Goal: Task Accomplishment & Management: Use online tool/utility

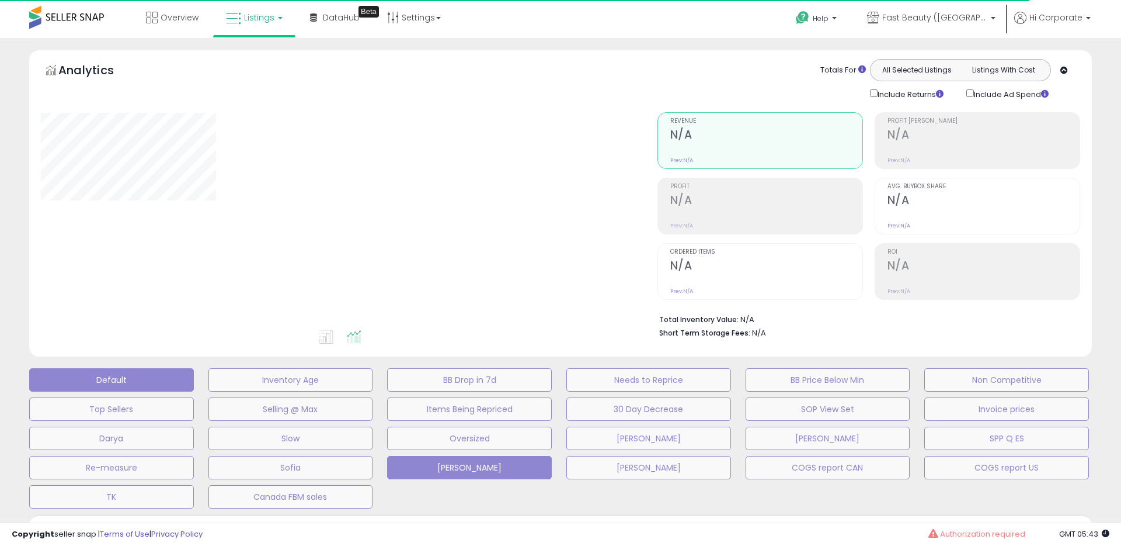
type input "**********"
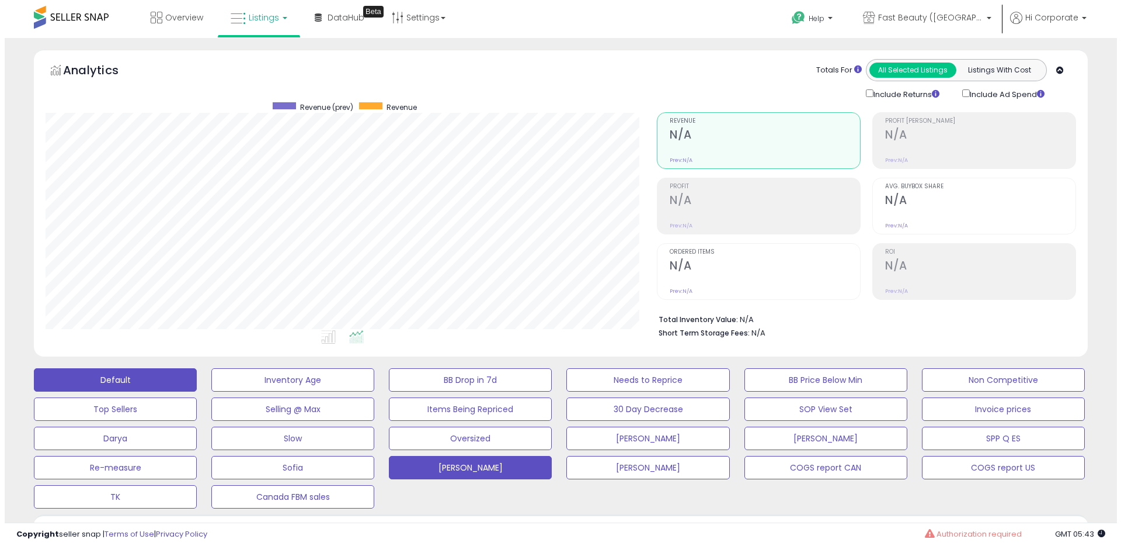
scroll to position [239, 612]
click at [162, 376] on button "Default" at bounding box center [110, 379] width 163 height 23
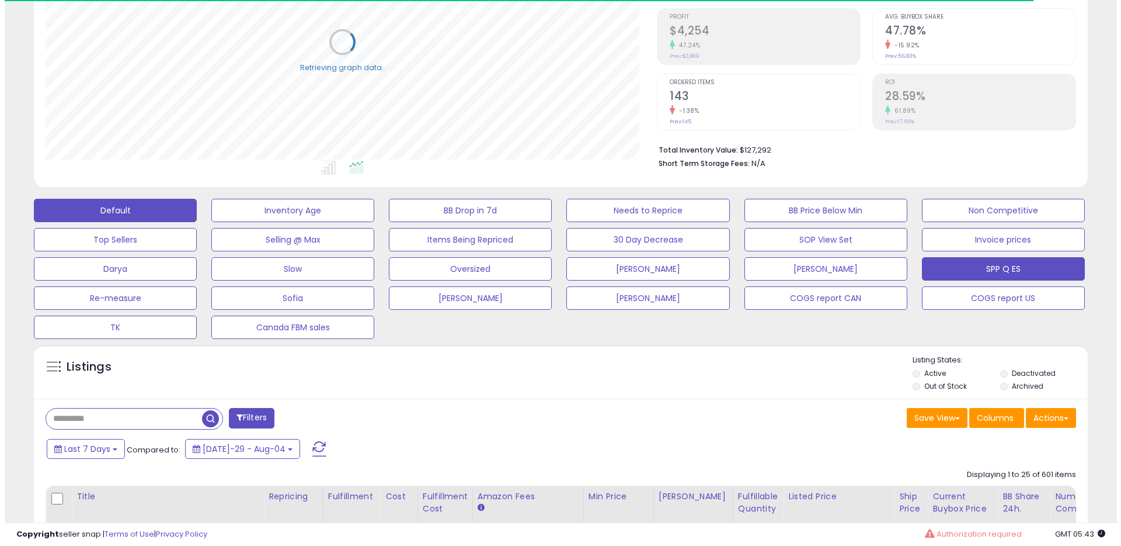
scroll to position [315, 0]
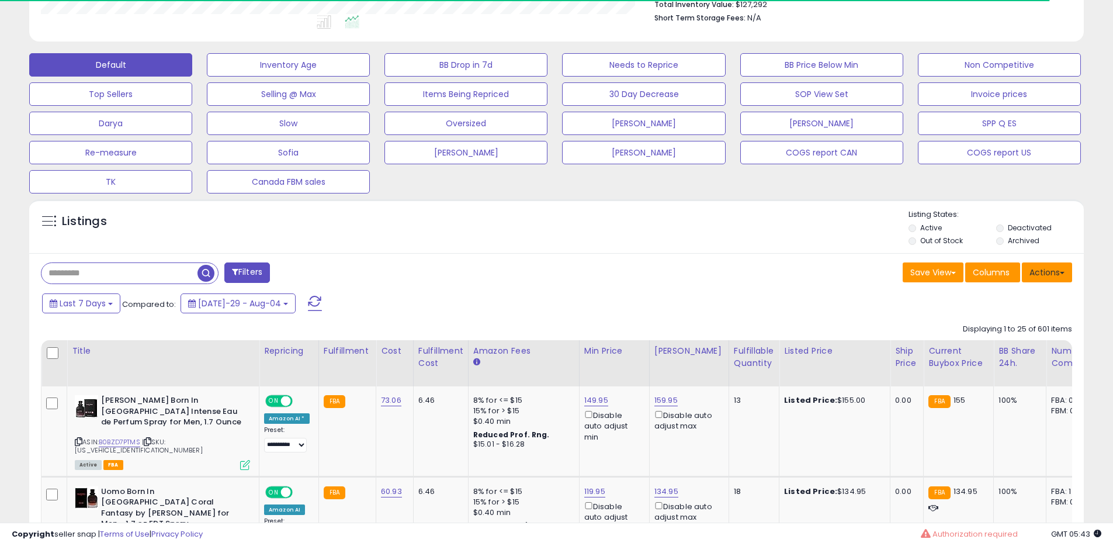
click at [1047, 277] on button "Actions" at bounding box center [1047, 272] width 50 height 20
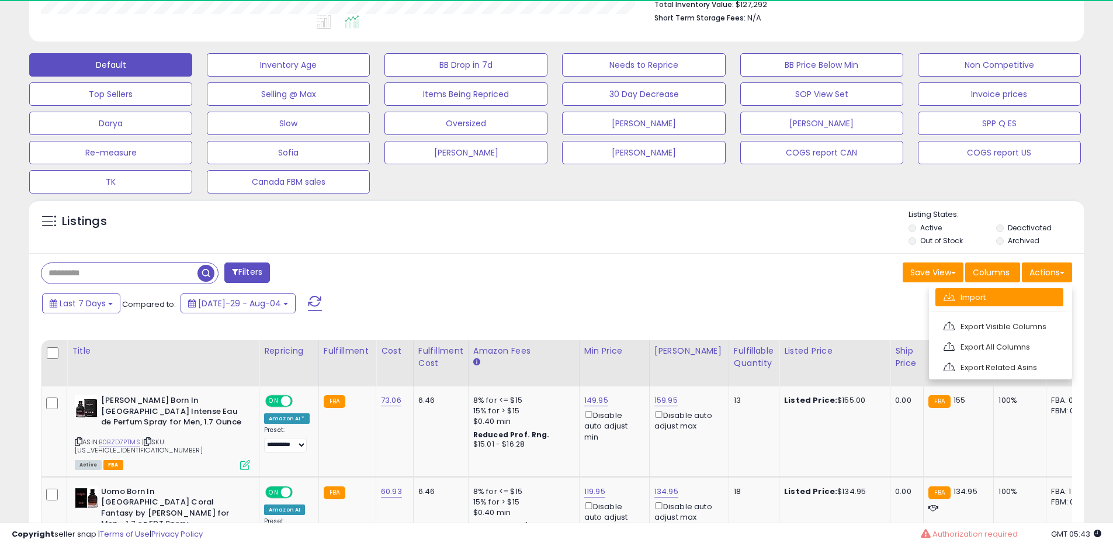
click at [998, 293] on link "Import" at bounding box center [999, 297] width 128 height 18
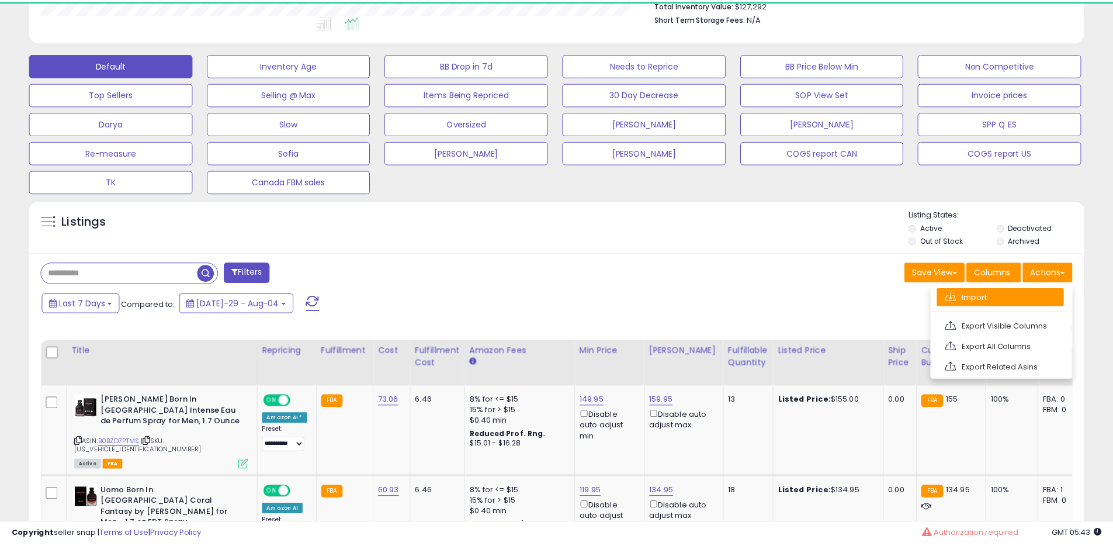
scroll to position [239, 617]
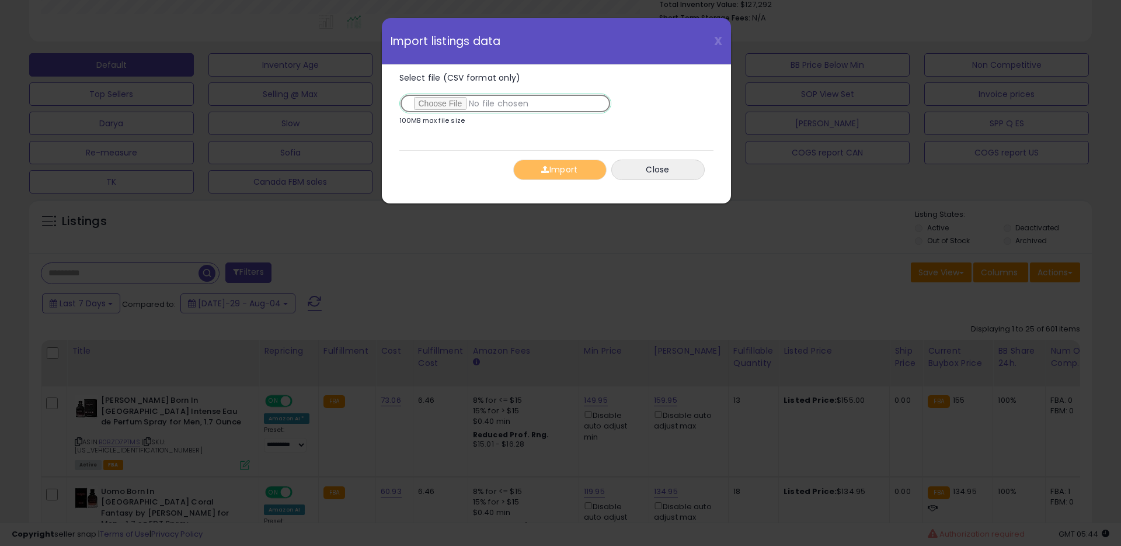
click at [456, 105] on input "Select file (CSV format only)" at bounding box center [505, 103] width 212 height 20
type input "**********"
click at [555, 168] on button "Import" at bounding box center [559, 169] width 93 height 20
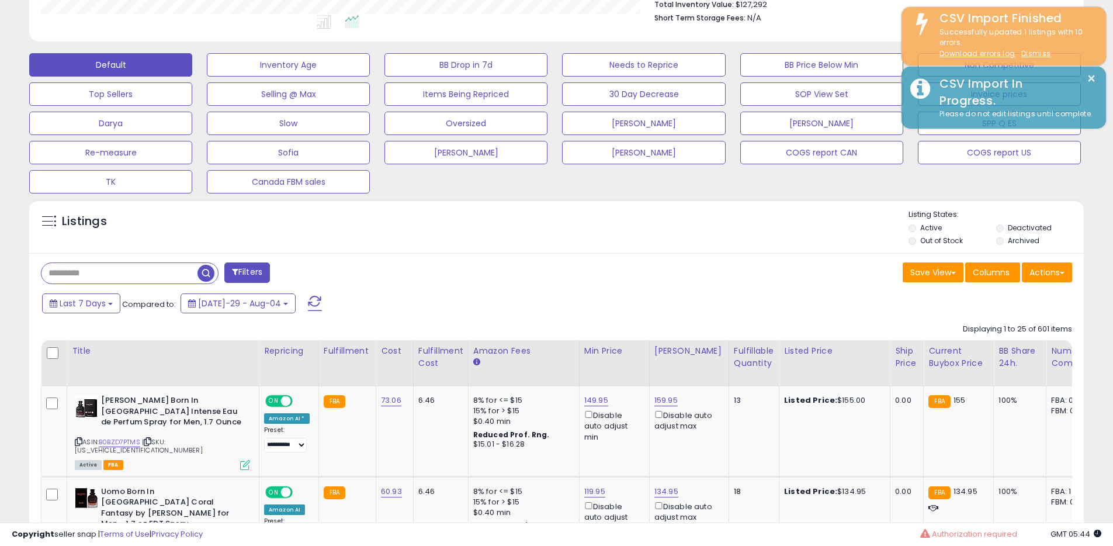
scroll to position [583813, 583441]
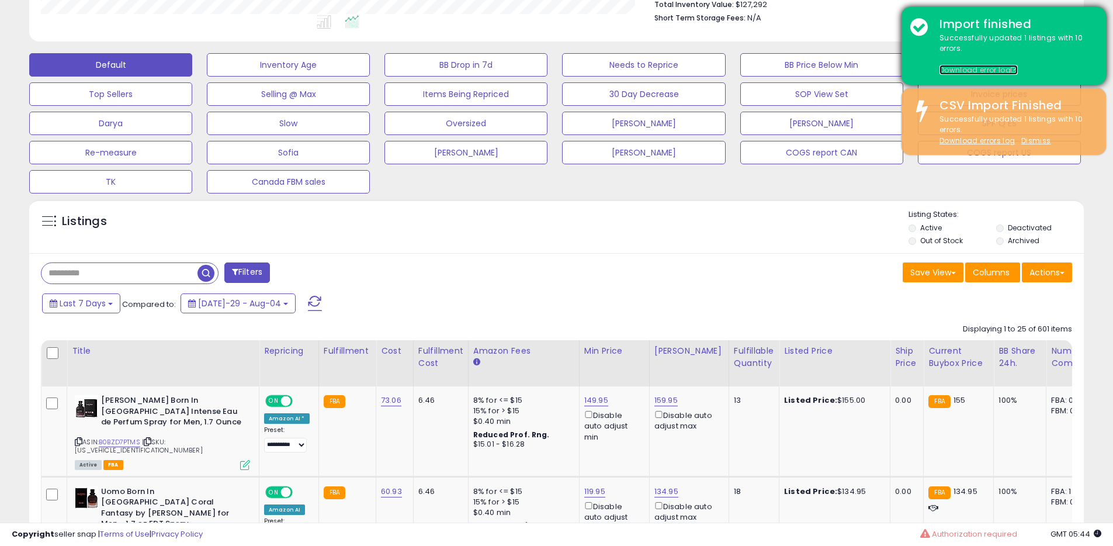
click at [993, 68] on link "Download error log" at bounding box center [978, 70] width 78 height 10
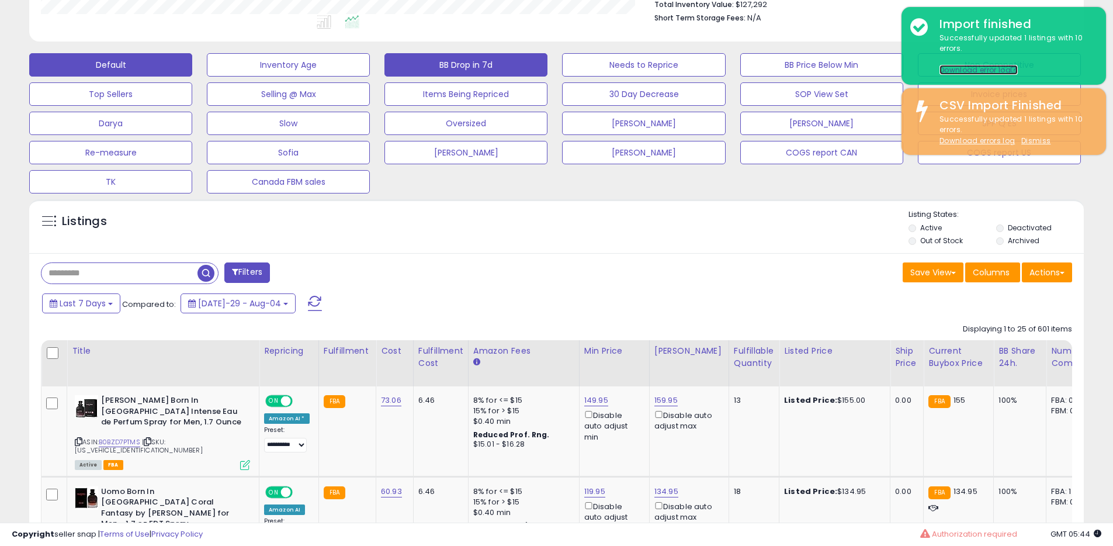
scroll to position [0, 0]
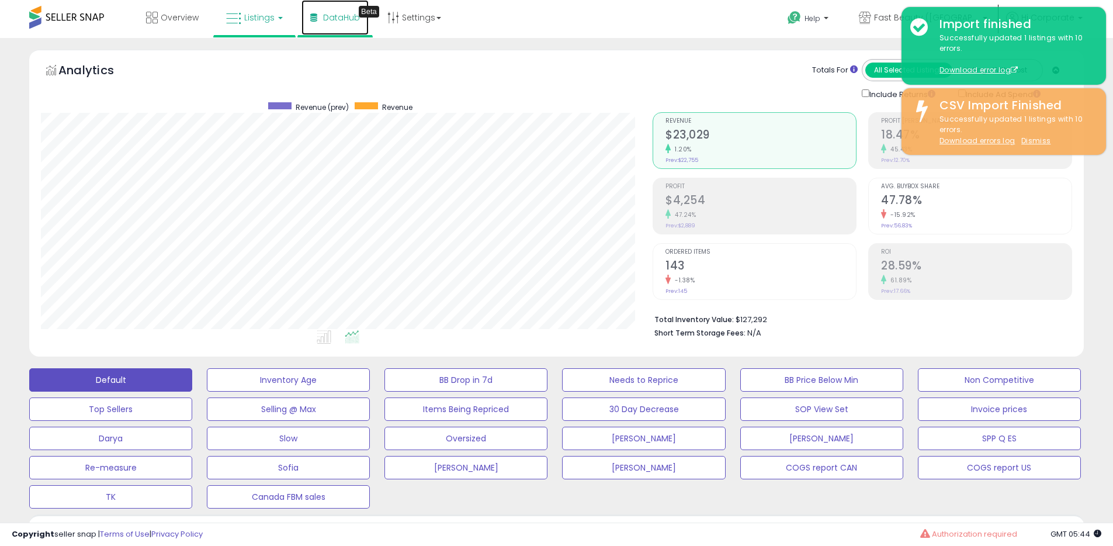
click at [337, 24] on link "DataHub Beta" at bounding box center [334, 17] width 67 height 35
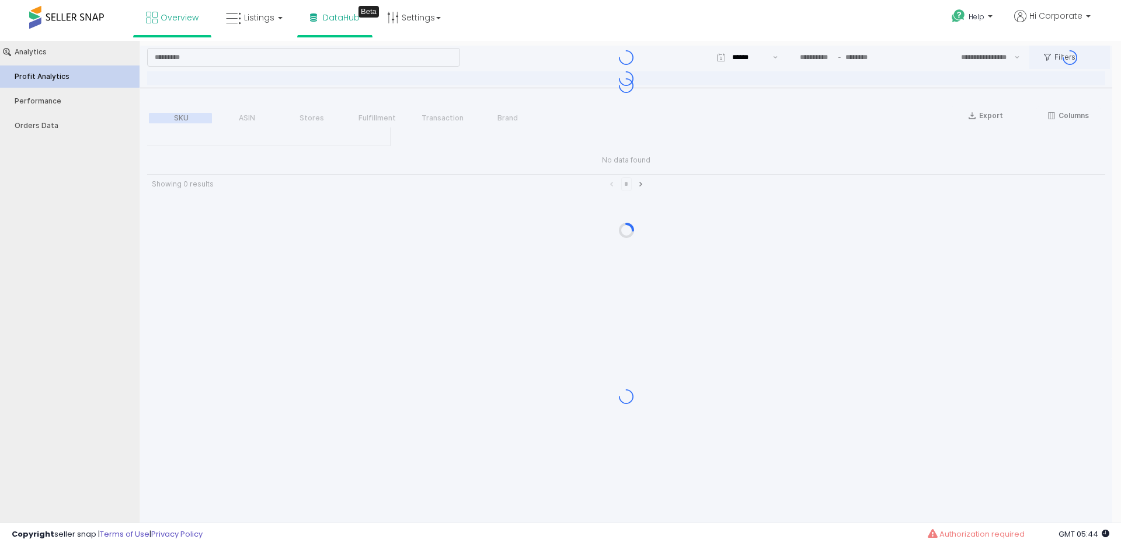
type input "***"
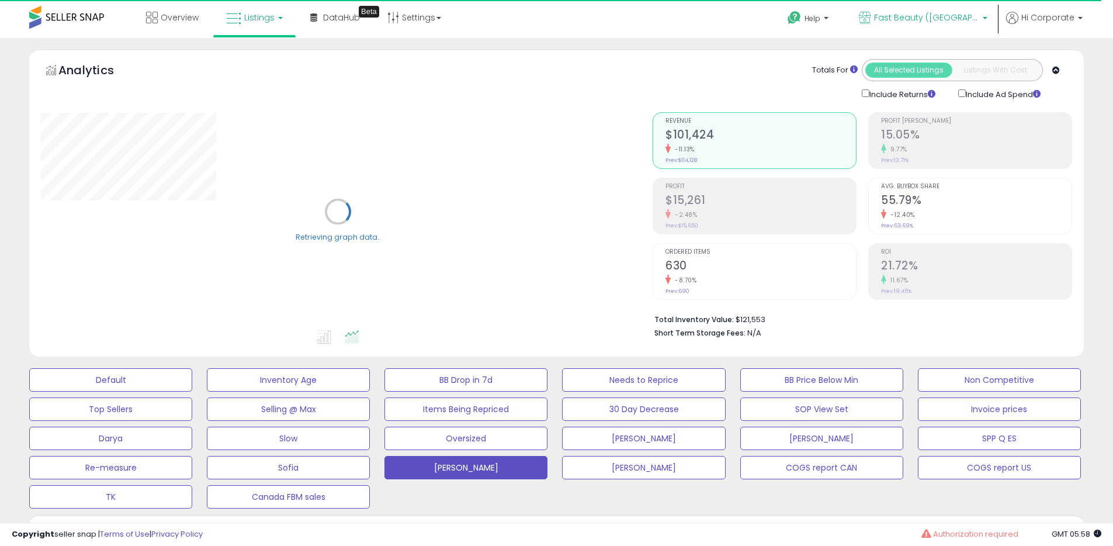
click at [849, 14] on span "Fast Beauty ([GEOGRAPHIC_DATA])" at bounding box center [926, 18] width 105 height 12
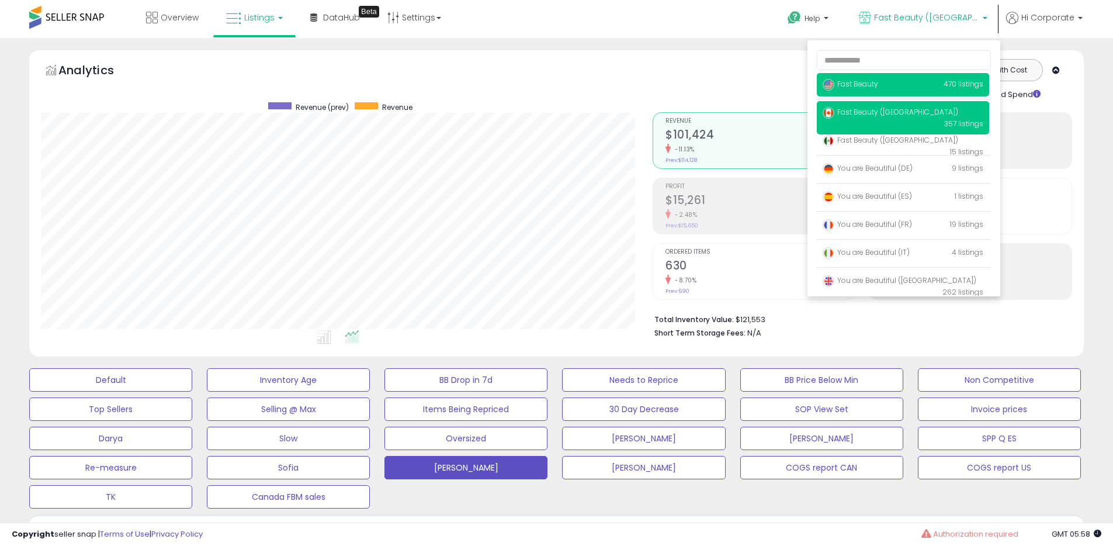
click at [849, 82] on span "Fast Beauty" at bounding box center [849, 84] width 55 height 10
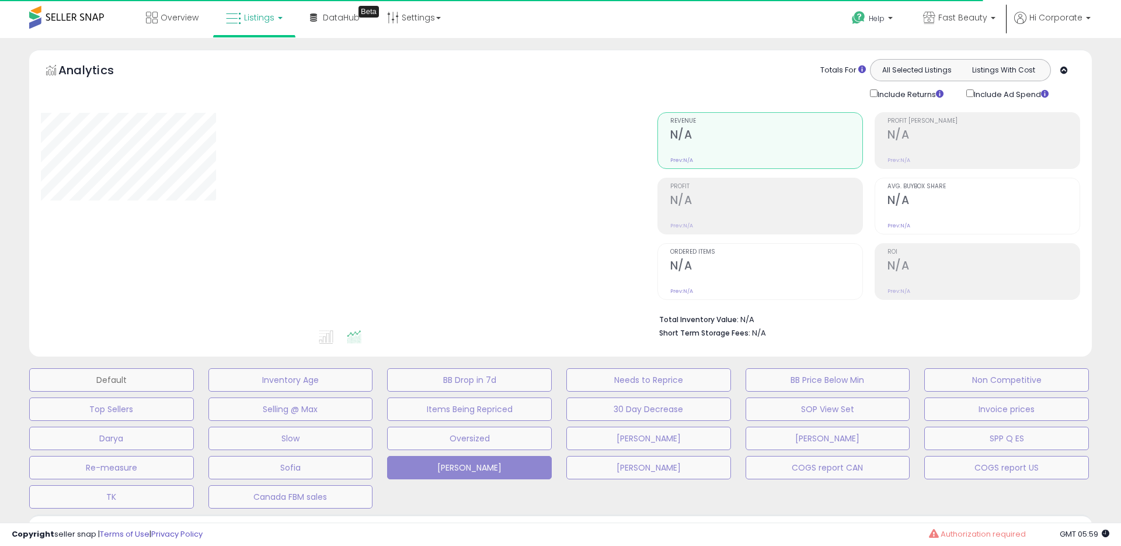
click at [150, 382] on button "Default" at bounding box center [111, 379] width 165 height 23
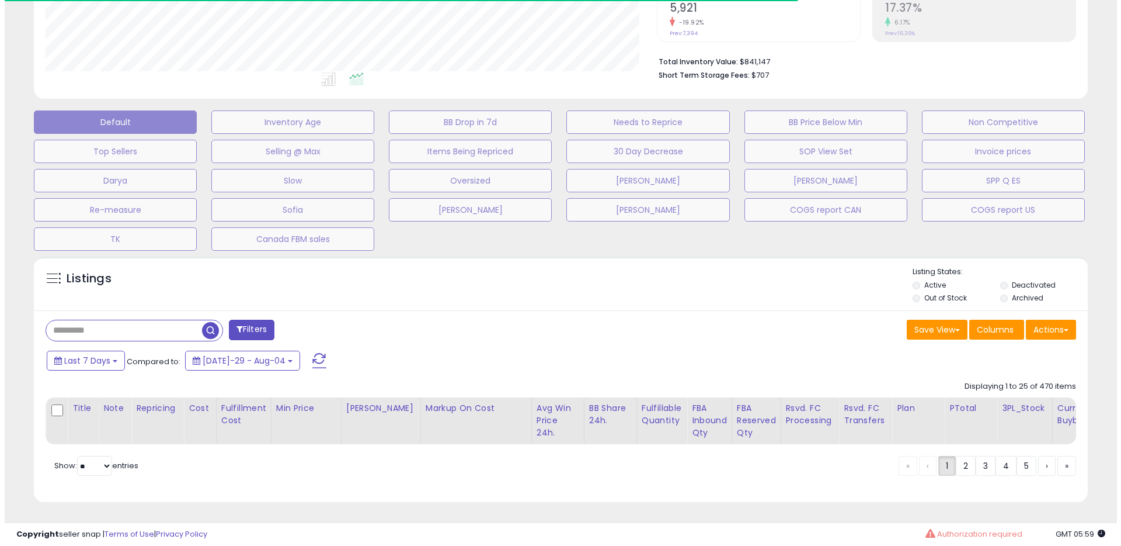
scroll to position [239, 612]
click at [1040, 319] on button "Actions" at bounding box center [1047, 329] width 50 height 20
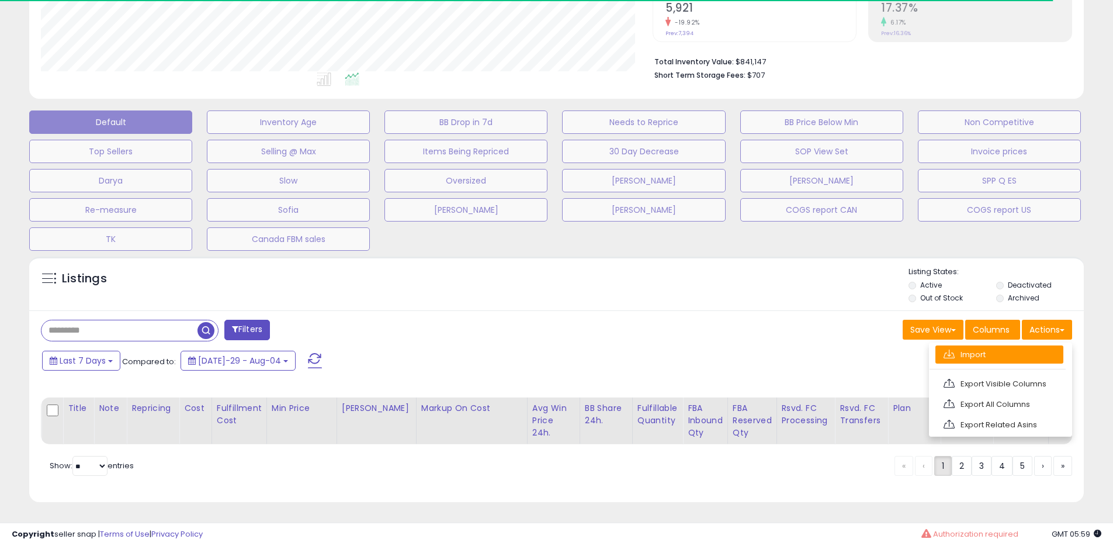
click at [978, 345] on link "Import" at bounding box center [999, 354] width 128 height 18
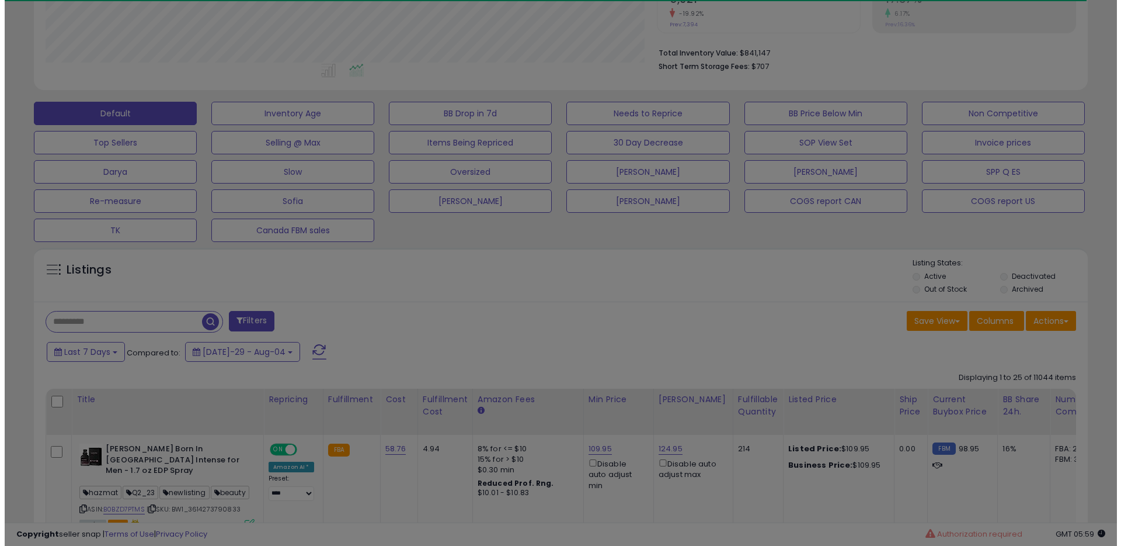
scroll to position [239, 617]
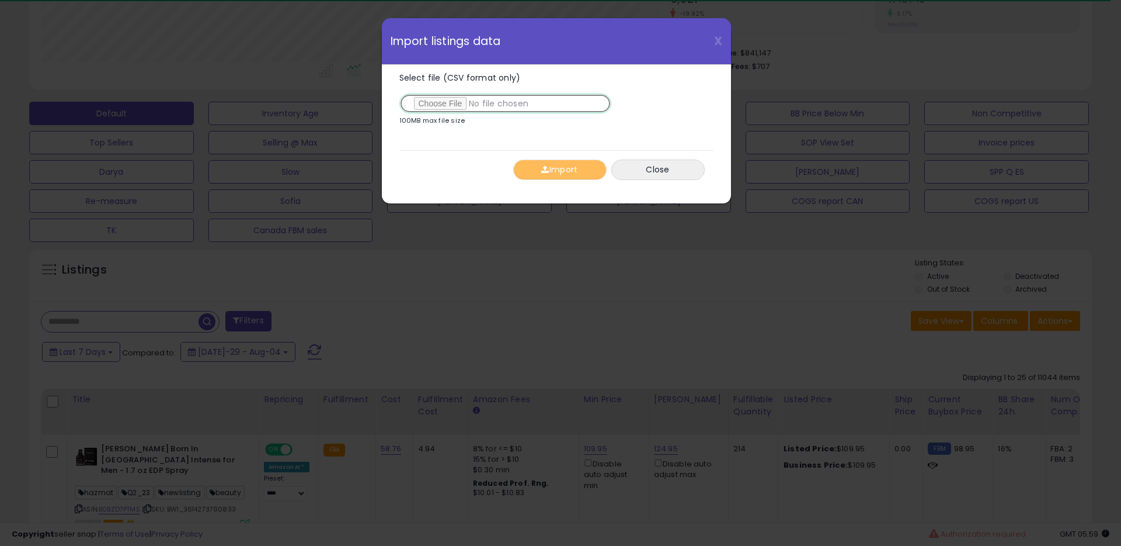
click at [450, 106] on input "Select file (CSV format only)" at bounding box center [505, 103] width 212 height 20
click at [564, 172] on button "Import" at bounding box center [559, 169] width 93 height 20
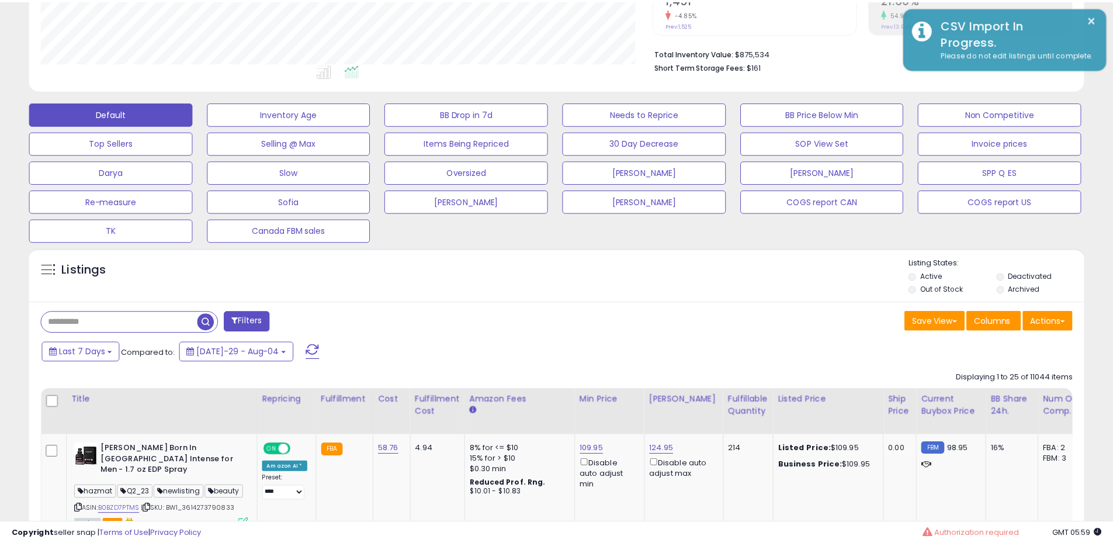
scroll to position [583813, 583441]
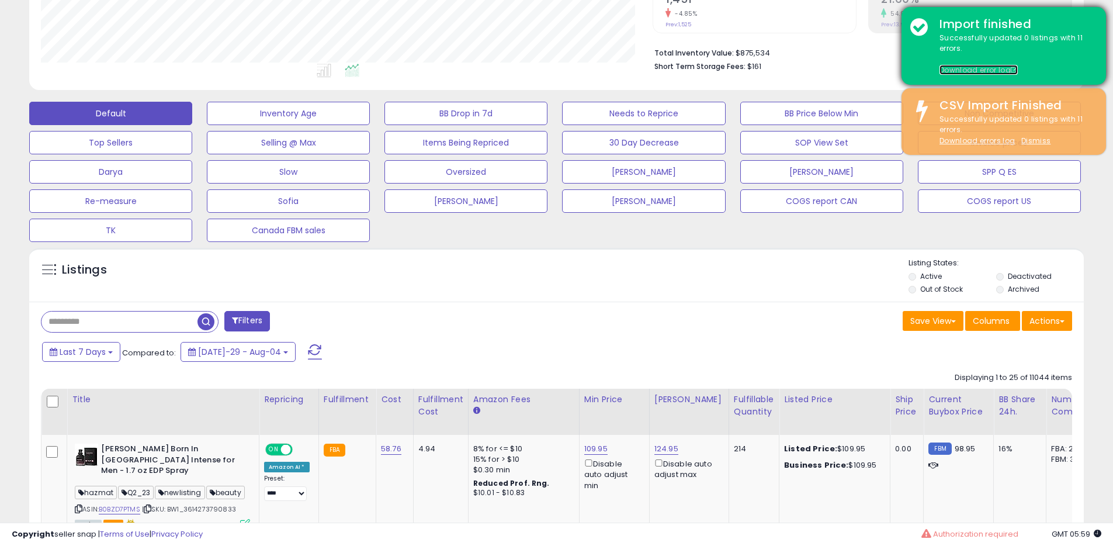
click at [968, 71] on link "Download error log" at bounding box center [978, 70] width 78 height 10
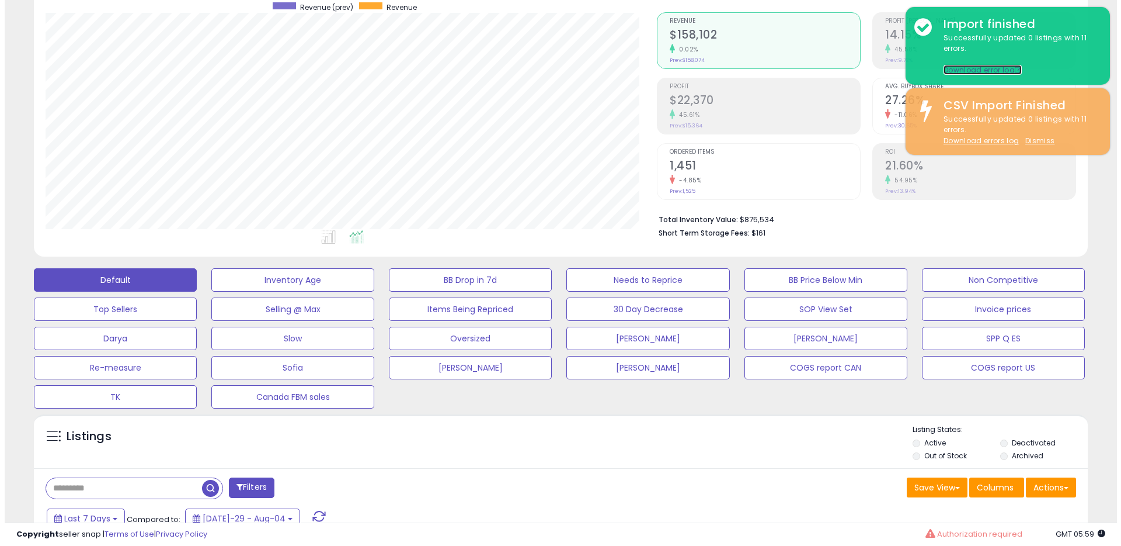
scroll to position [0, 0]
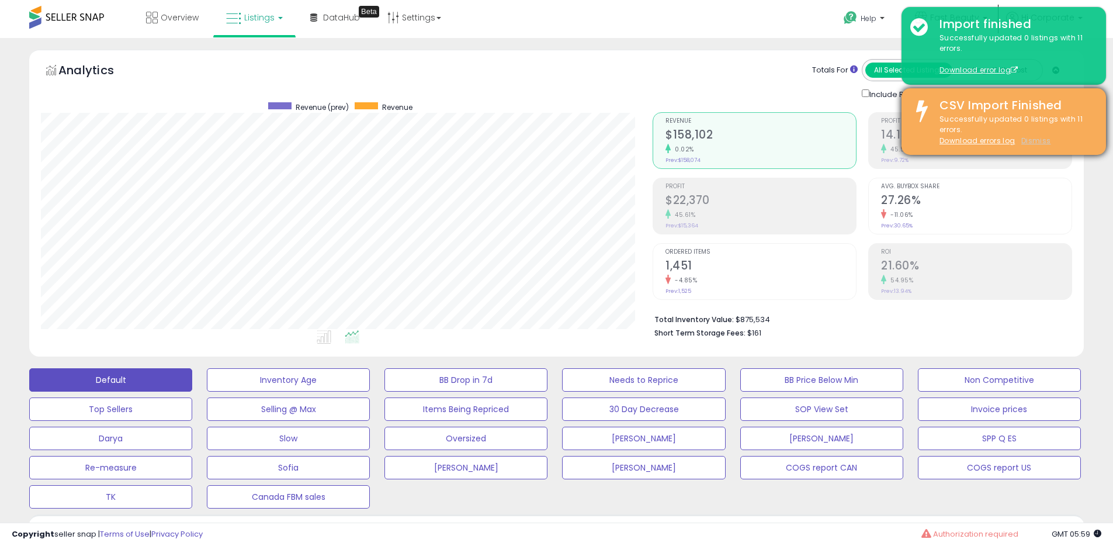
click at [1031, 139] on u "Dismiss" at bounding box center [1035, 141] width 29 height 10
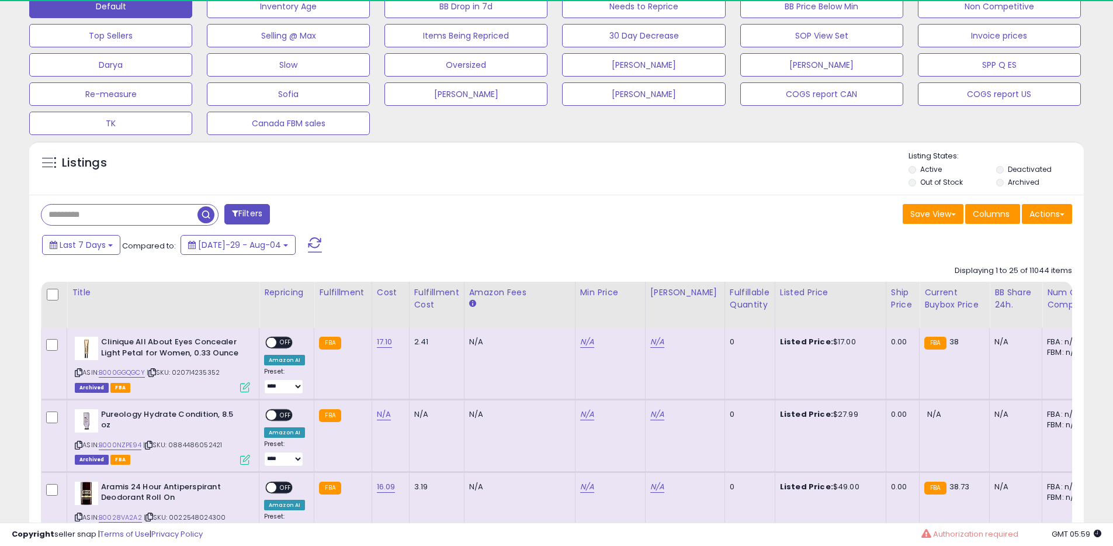
scroll to position [239, 612]
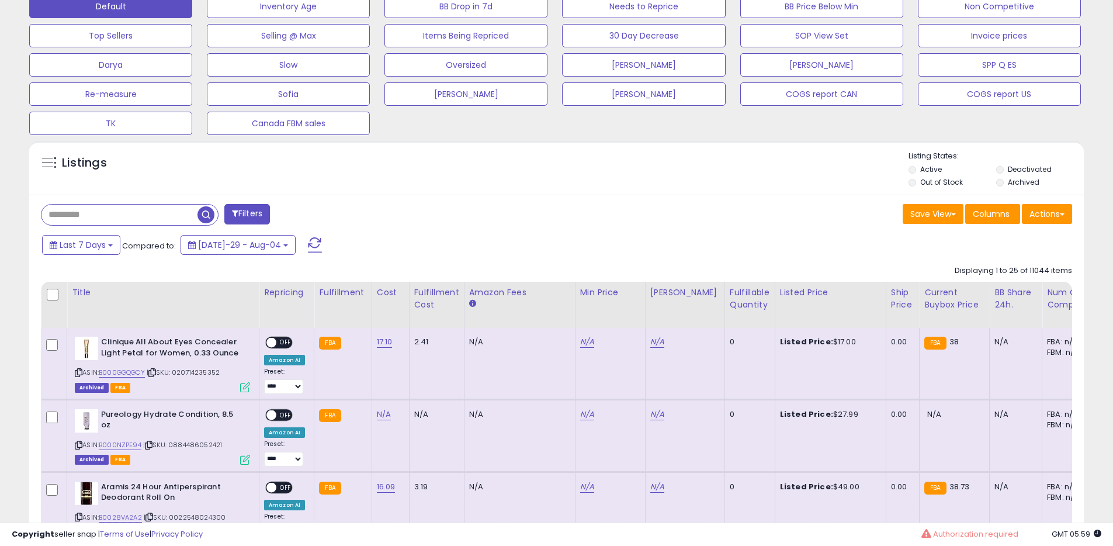
click at [1030, 178] on label "Archived" at bounding box center [1023, 182] width 32 height 10
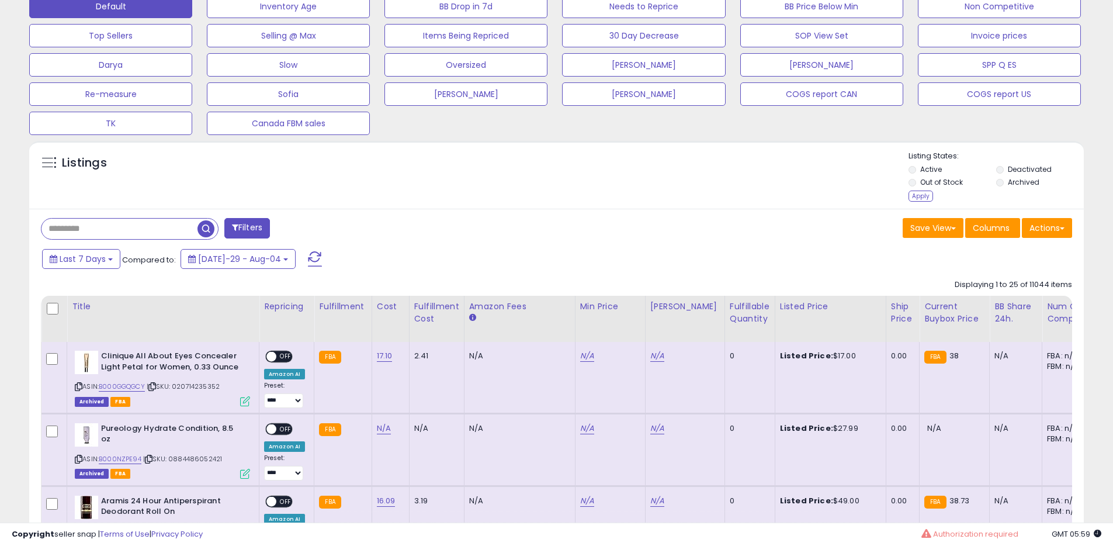
click at [1027, 169] on label "Deactivated" at bounding box center [1029, 169] width 44 height 10
click at [927, 195] on div "Apply" at bounding box center [920, 195] width 25 height 11
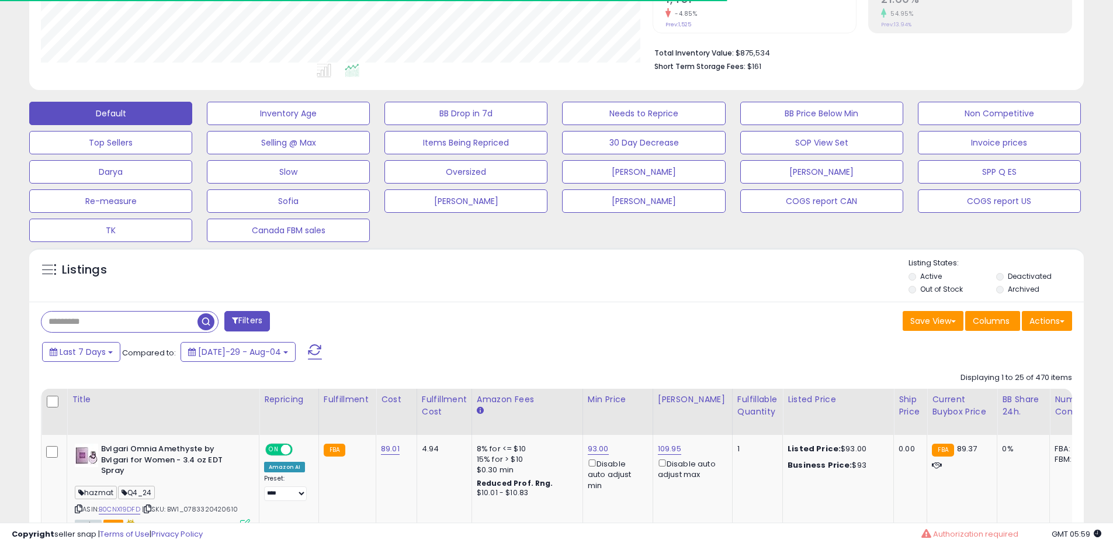
scroll to position [583813, 583441]
click at [1037, 319] on button "Actions" at bounding box center [1047, 321] width 50 height 20
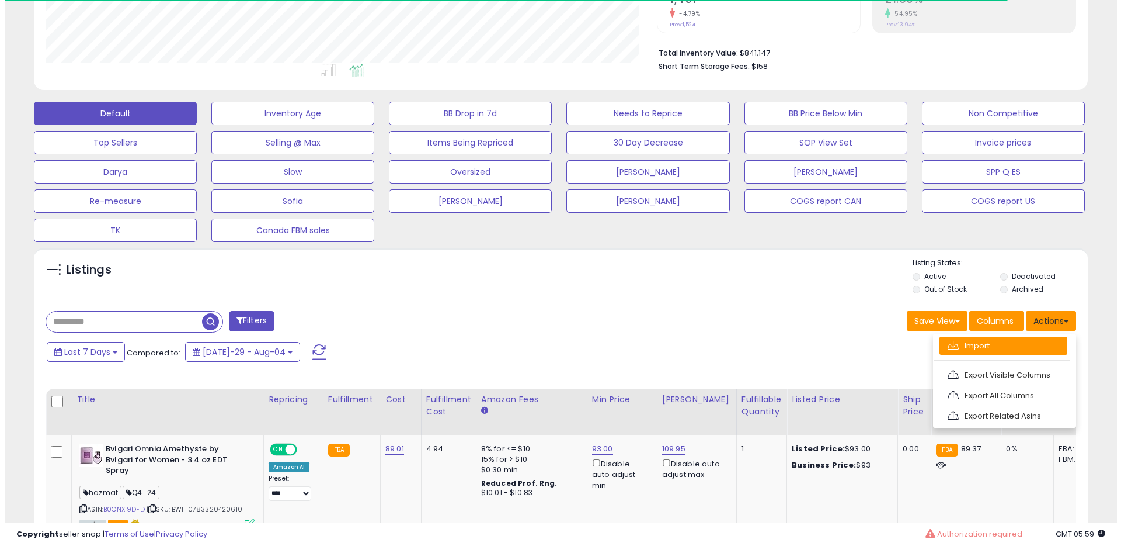
scroll to position [239, 612]
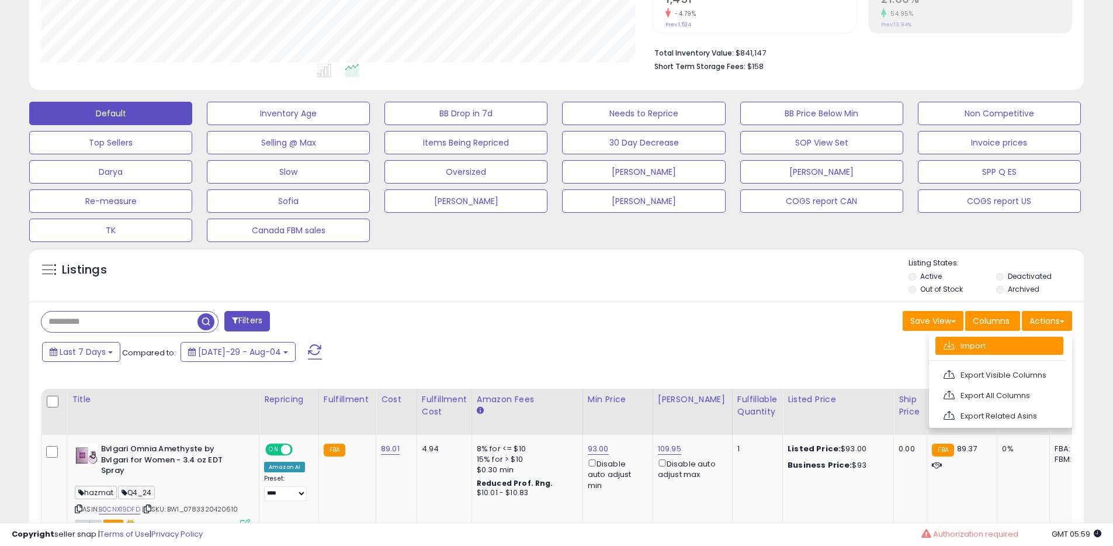
click at [980, 342] on link "Import" at bounding box center [999, 345] width 128 height 18
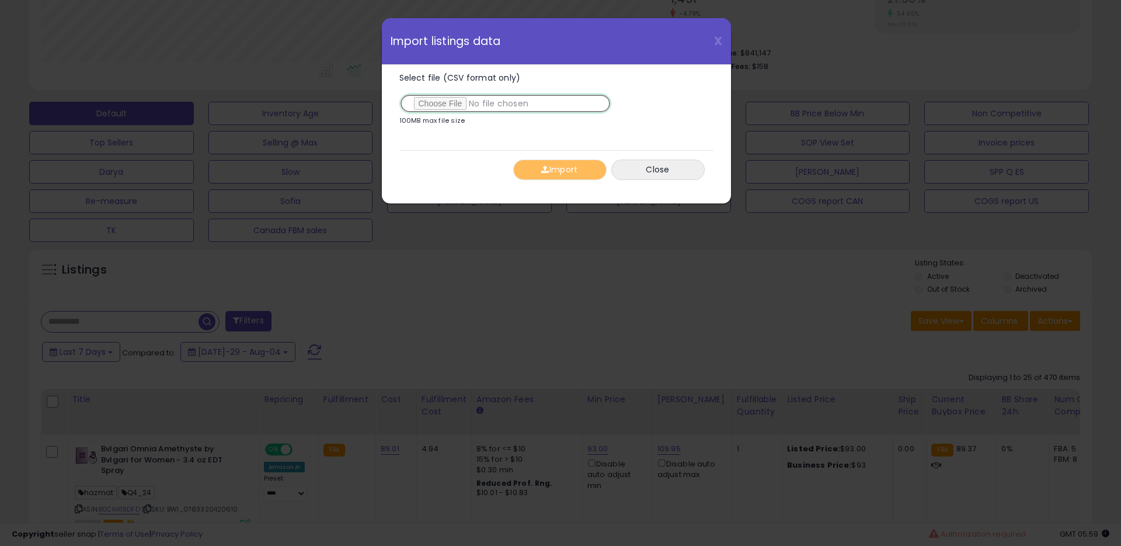
click at [456, 102] on input "Select file (CSV format only)" at bounding box center [505, 103] width 212 height 20
type input "**********"
click at [577, 168] on button "Import" at bounding box center [559, 169] width 93 height 20
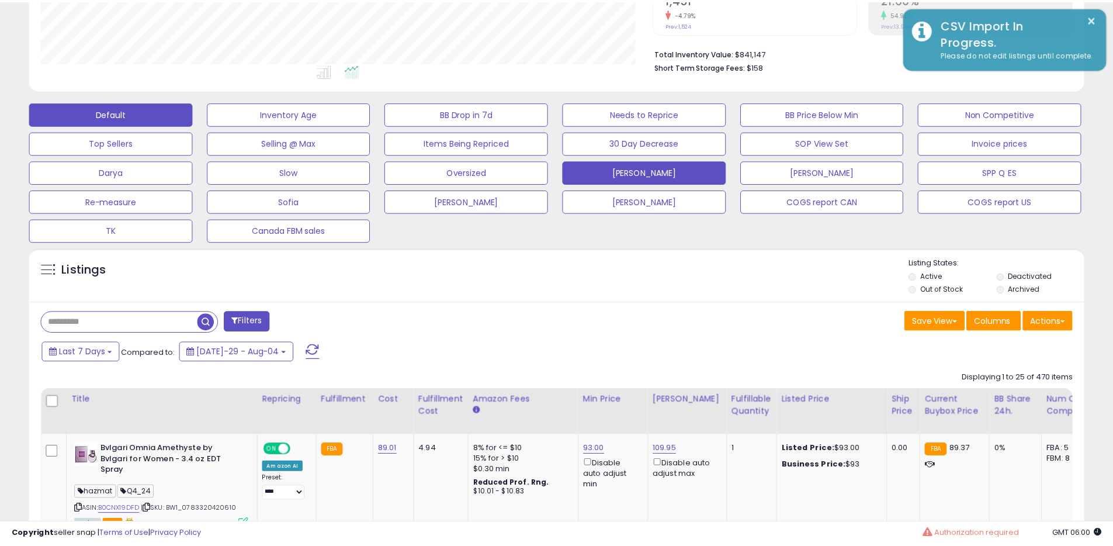
scroll to position [583813, 583441]
